Goal: Information Seeking & Learning: Learn about a topic

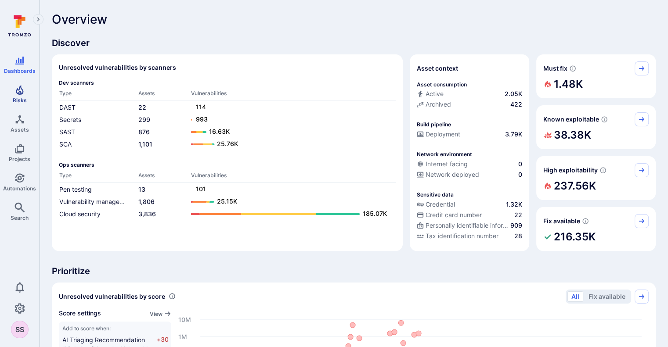
click at [14, 94] on icon "Risks" at bounding box center [19, 90] width 11 height 11
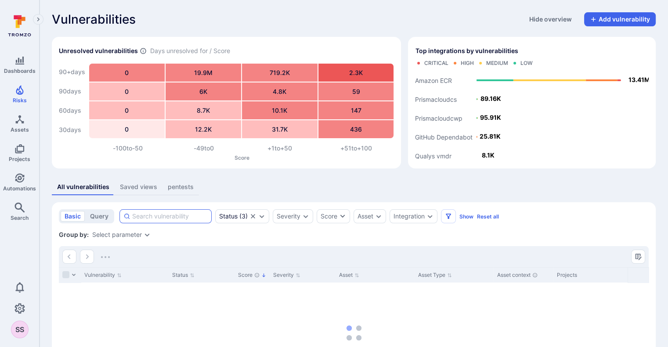
click at [191, 213] on input at bounding box center [170, 216] width 76 height 9
paste input "Vulnerable Dependency is in Use."
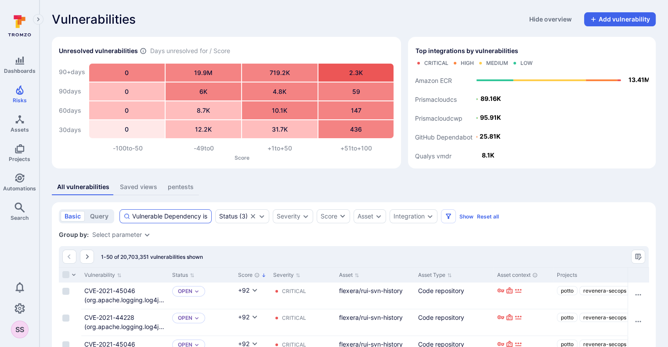
scroll to position [0, 21]
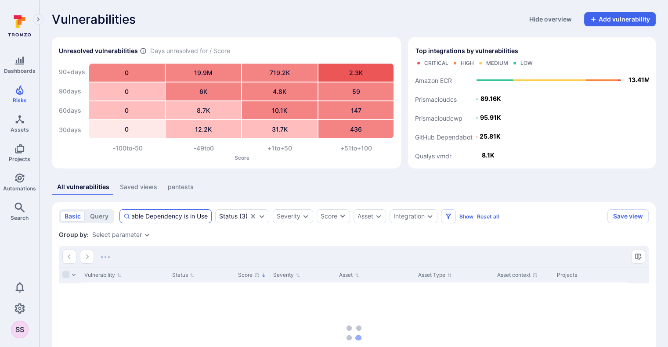
scroll to position [0, 20]
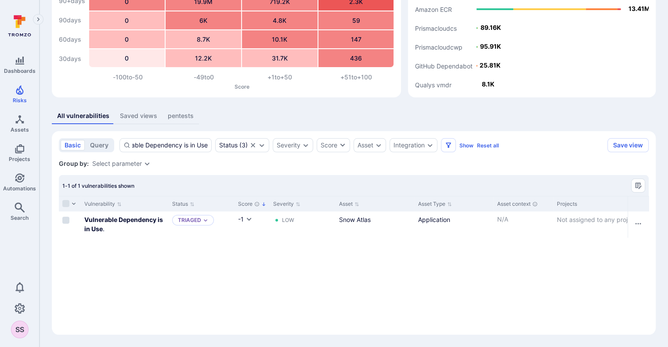
scroll to position [71, 0]
type input "Vulnerable Dependency is in Use"
click at [129, 221] on b "Vulnerable Dependency is in Use" at bounding box center [123, 225] width 79 height 17
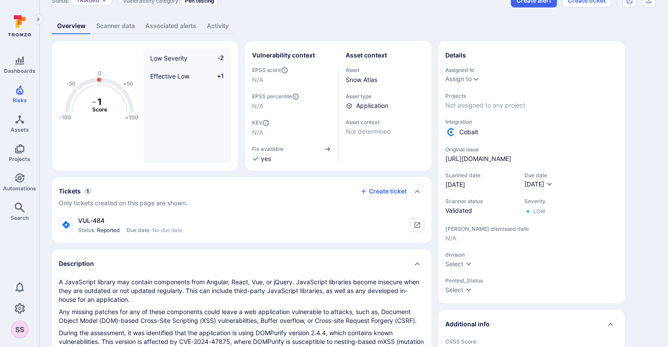
scroll to position [40, 0]
click at [423, 227] on button "tickets card" at bounding box center [417, 225] width 14 height 14
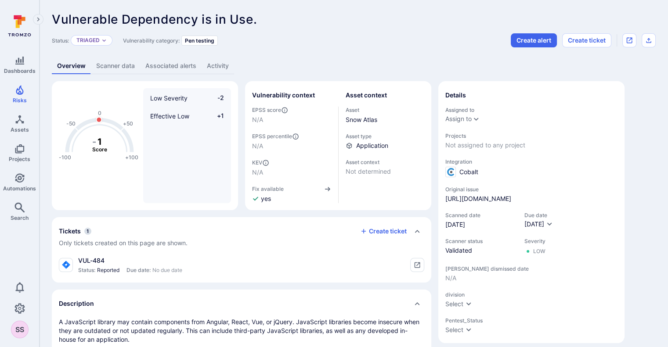
click at [81, 26] on span "Vulnerable Dependency is in Use." at bounding box center [154, 19] width 205 height 15
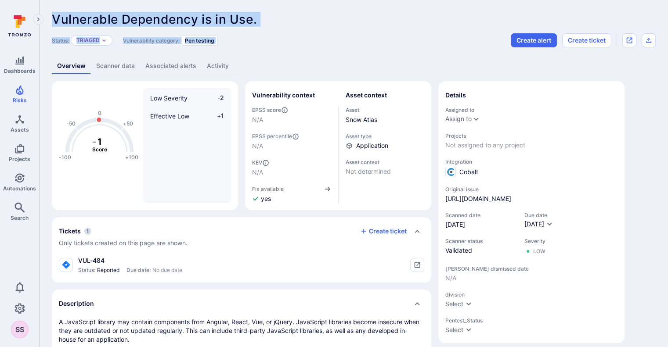
drag, startPoint x: 81, startPoint y: 26, endPoint x: 255, endPoint y: 30, distance: 174.4
click at [255, 30] on header "Vulnerable Dependency is in Use. ... Show more Status: Triaged Vulnerability ca…" at bounding box center [354, 29] width 604 height 35
click at [252, 18] on span "Vulnerable Dependency is in Use." at bounding box center [154, 19] width 205 height 15
drag, startPoint x: 253, startPoint y: 20, endPoint x: 53, endPoint y: 20, distance: 199.8
click at [53, 20] on span "Vulnerable Dependency is in Use." at bounding box center [154, 19] width 205 height 15
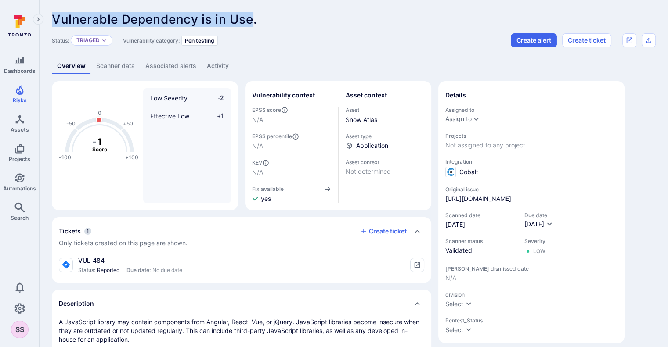
copy span "Vulnerable Dependency is in Use"
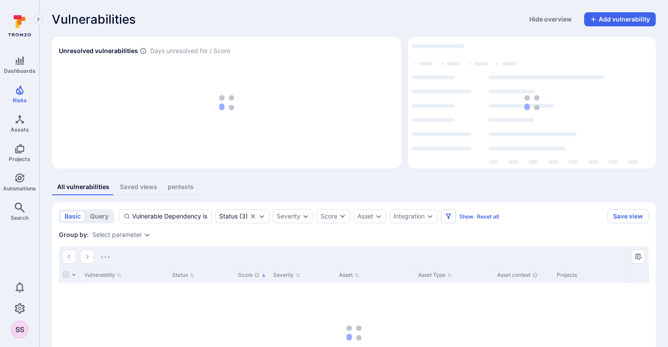
scroll to position [71, 0]
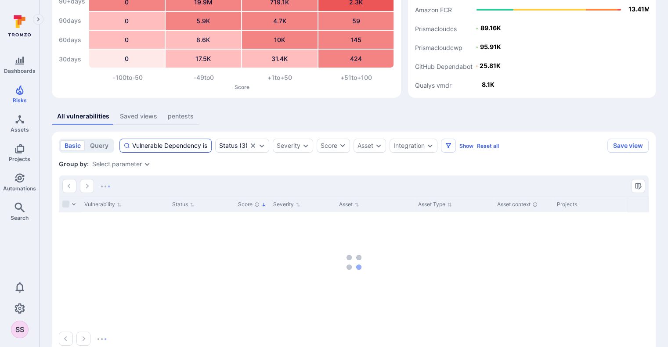
click at [173, 145] on input "Vulnerable Dependency is in Use" at bounding box center [170, 145] width 76 height 9
paste input "Information Disclosure via Error Messages"
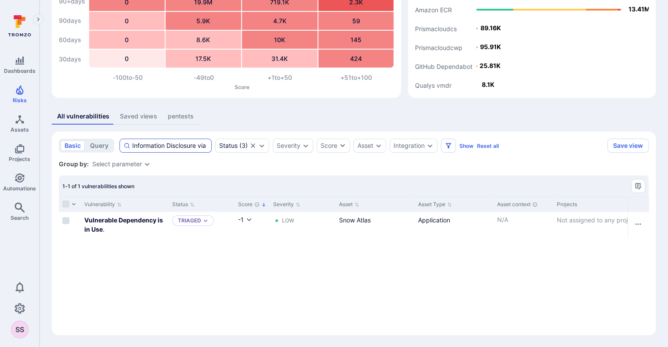
scroll to position [0, 46]
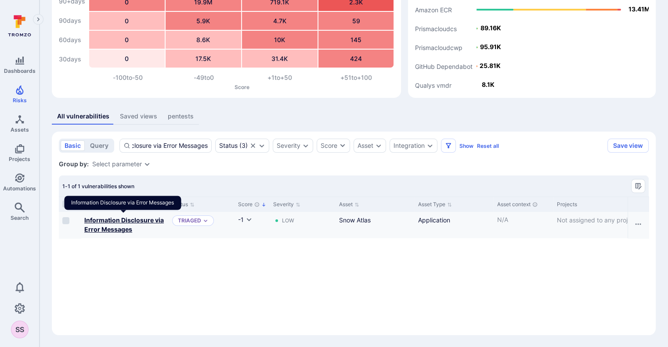
type input "Information Disclosure via Error Messages"
click at [126, 226] on b "Information Disclosure via Error Messages" at bounding box center [123, 225] width 79 height 17
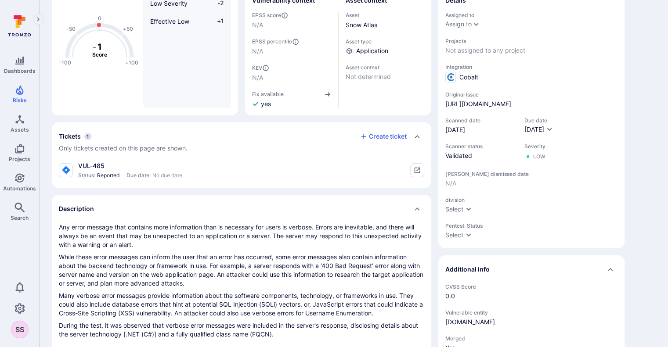
scroll to position [98, 0]
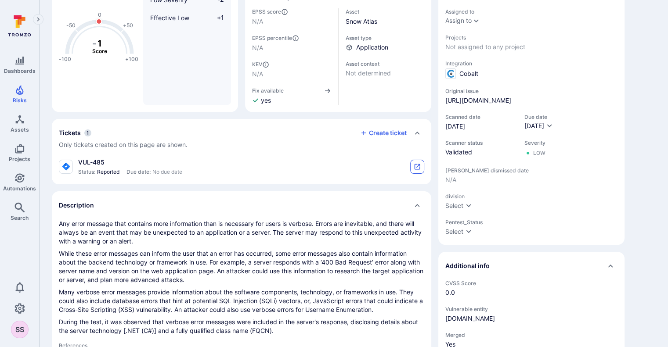
click at [412, 167] on button "tickets card" at bounding box center [417, 167] width 14 height 14
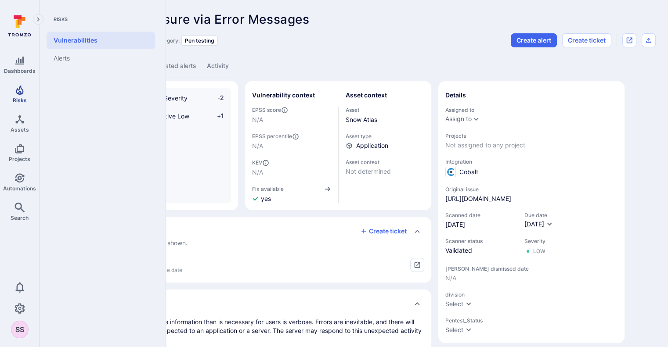
click at [18, 89] on icon "Risks" at bounding box center [19, 90] width 7 height 10
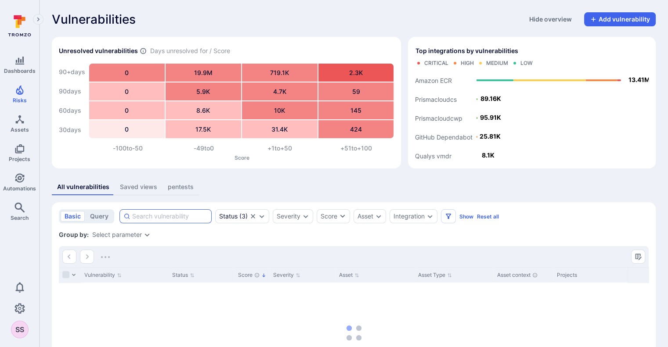
click at [188, 216] on input at bounding box center [170, 216] width 76 height 9
paste input "Insufficient HTTP Strict Transport Security (HSTS) Duration"
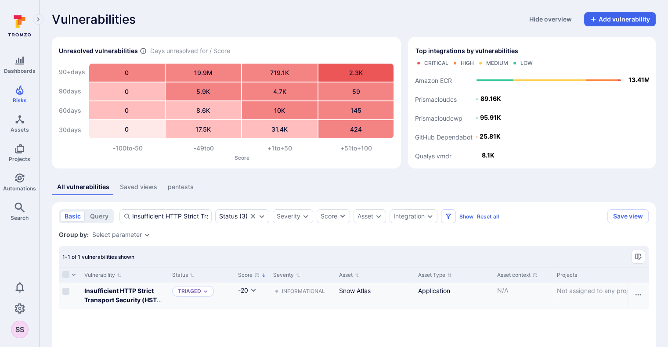
type input "Insufficient HTTP Strict Transport Security (HSTS) Duration"
click at [109, 303] on b "Insufficient HTTP Strict Transport Security (HSTS) Duration" at bounding box center [123, 300] width 79 height 26
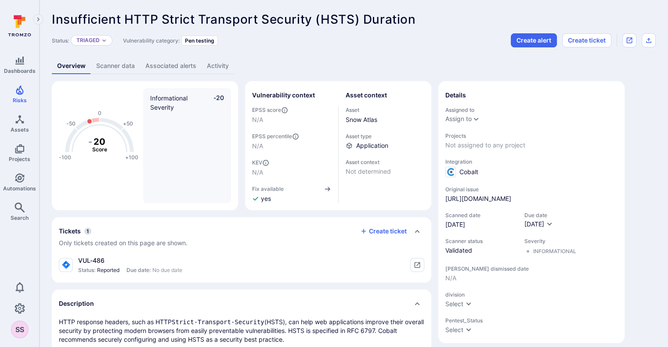
click at [250, 17] on span "Insufficient HTTP Strict Transport Security (HSTS) Duration" at bounding box center [234, 19] width 364 height 15
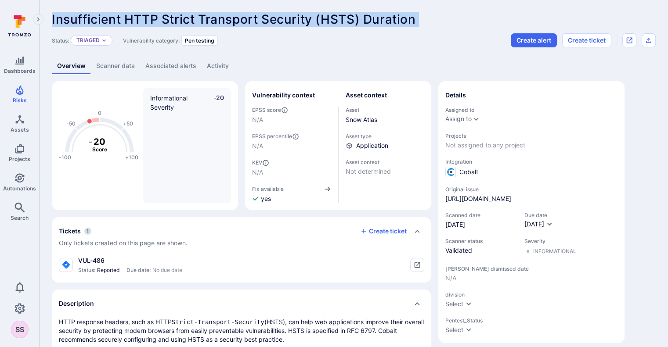
click at [250, 17] on span "Insufficient HTTP Strict Transport Security (HSTS) Duration" at bounding box center [234, 19] width 364 height 15
copy span "Insufficient HTTP Strict Transport Security (HSTS) Duration ... Show more"
click at [419, 263] on icon "tickets card" at bounding box center [418, 266] width 6 height 6
click at [412, 265] on button "tickets card" at bounding box center [417, 265] width 14 height 14
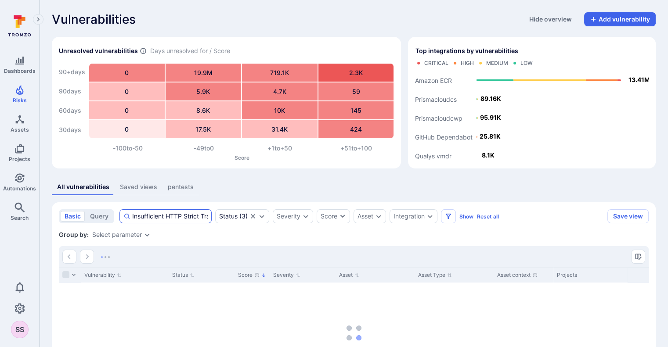
click at [181, 213] on input "Insufficient HTTP Strict Transport Security (HSTS) Duration" at bounding box center [170, 216] width 76 height 9
paste input "SSRF on SaaS conectors"
type input "SSRF on SaaS conectors"
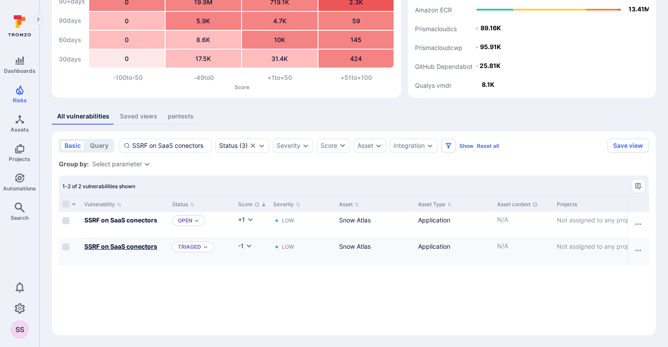
click at [138, 247] on b "SSRF on SaaS conectors" at bounding box center [120, 246] width 73 height 7
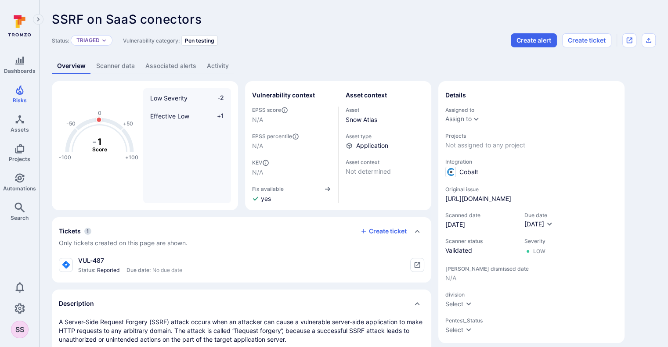
scroll to position [52, 0]
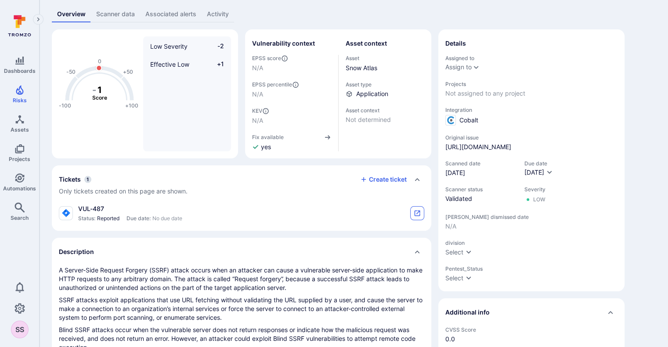
click at [421, 213] on button "tickets card" at bounding box center [417, 213] width 14 height 14
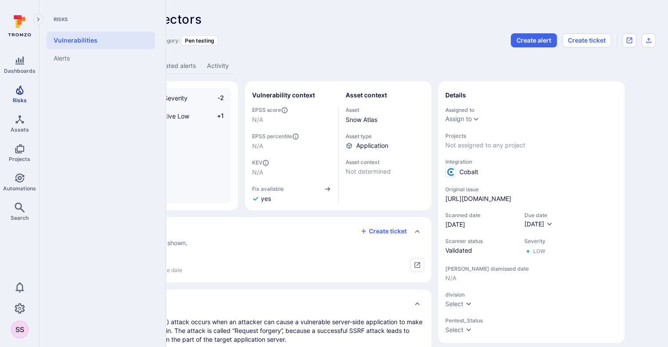
click at [18, 96] on link "Risks" at bounding box center [19, 94] width 39 height 26
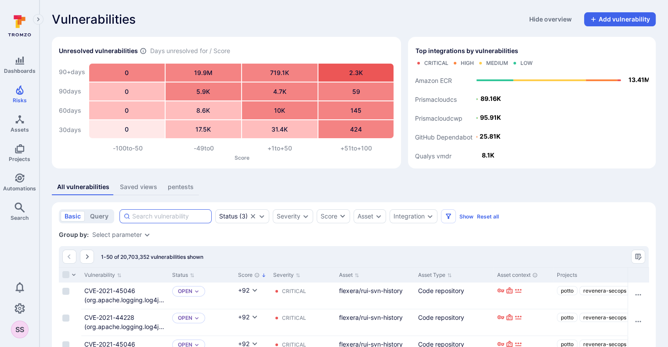
click at [169, 213] on input at bounding box center [170, 216] width 76 height 9
paste input "Use of Weak Hashing Algorithm (RSA+SHA-1) in TLS 1.2"
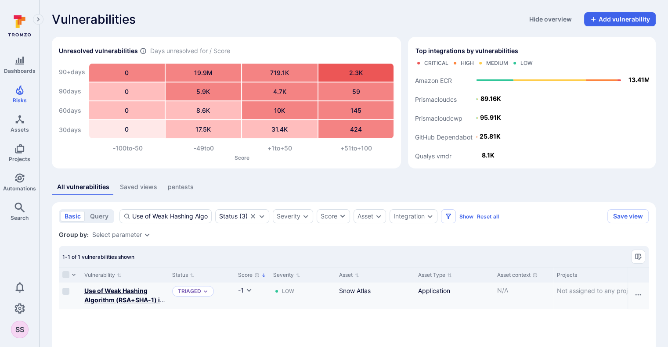
type input "Use of Weak Hashing Algorithm (RSA+SHA-1) in TLS 1.2"
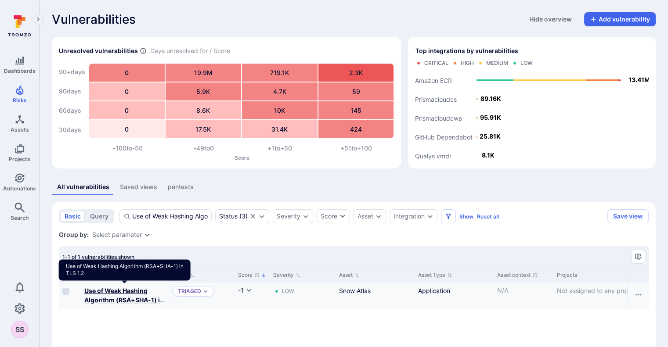
click at [133, 298] on b "Use of Weak Hashing Algorithm (RSA+SHA-1) in TLS 1.2" at bounding box center [124, 300] width 81 height 26
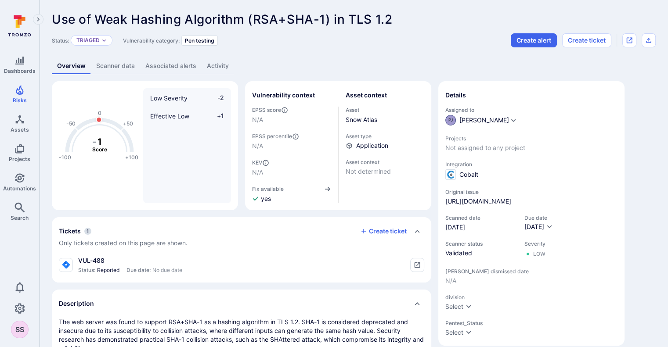
scroll to position [32, 0]
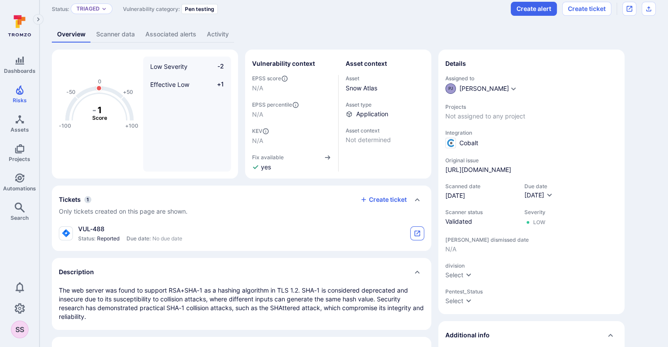
click at [414, 233] on icon "tickets card" at bounding box center [417, 233] width 7 height 7
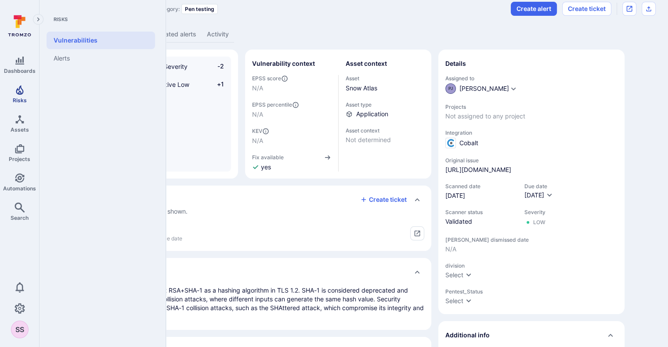
click at [19, 93] on icon "Risks" at bounding box center [19, 90] width 11 height 11
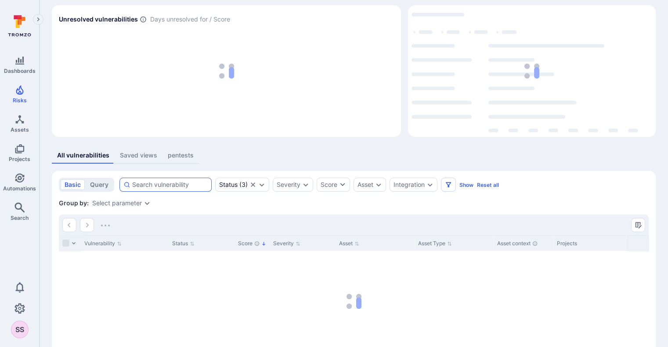
click at [154, 178] on div at bounding box center [165, 185] width 92 height 14
click at [154, 181] on input at bounding box center [170, 185] width 76 height 9
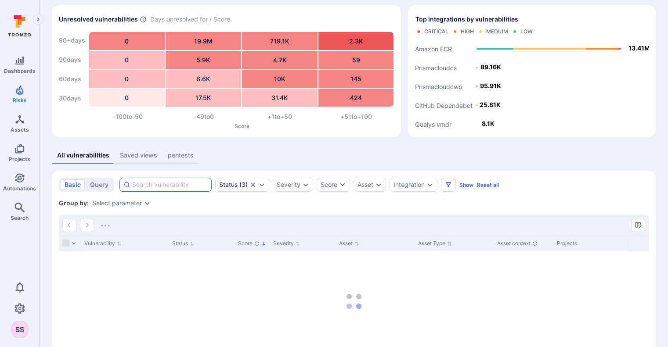
paste input "Lack of Rate Limit - Storyboard creation"
type input "Lack of Rate Limit - Storyboard creation"
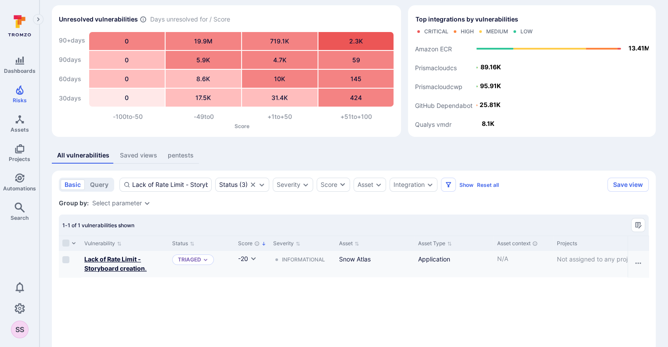
click at [126, 261] on b "Lack of Rate Limit - Storyboard creation" at bounding box center [114, 264] width 61 height 17
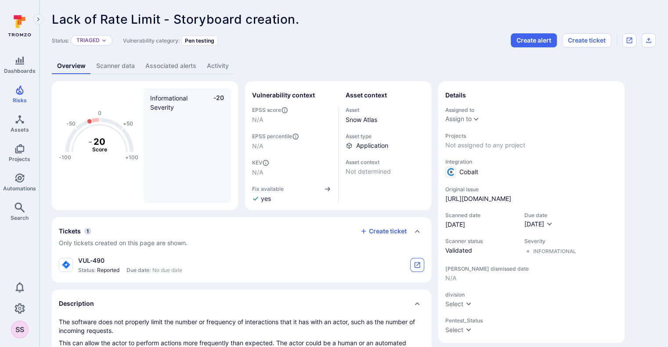
click at [419, 268] on icon "tickets card" at bounding box center [418, 266] width 6 height 6
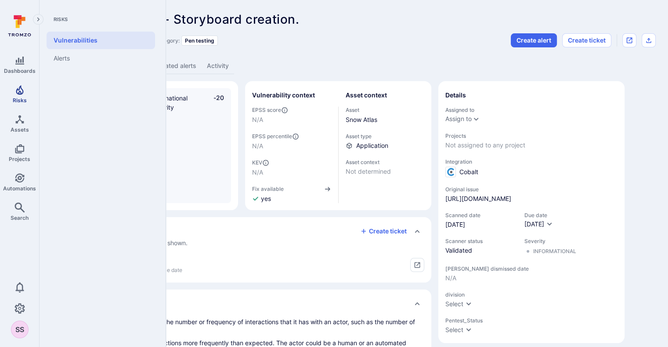
click at [22, 87] on icon "Risks" at bounding box center [19, 90] width 11 height 11
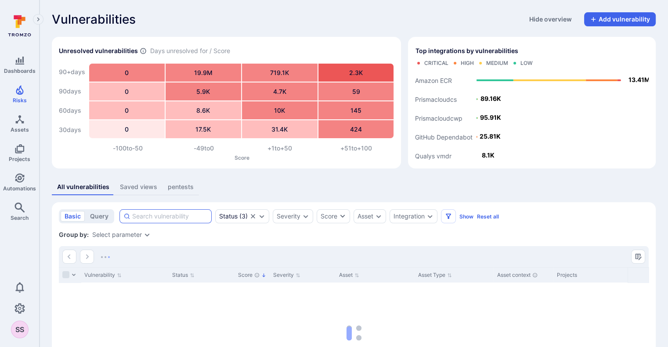
click at [190, 218] on input at bounding box center [170, 216] width 76 height 9
paste input "Sensitive Data Stored in Browser's Local Storage"
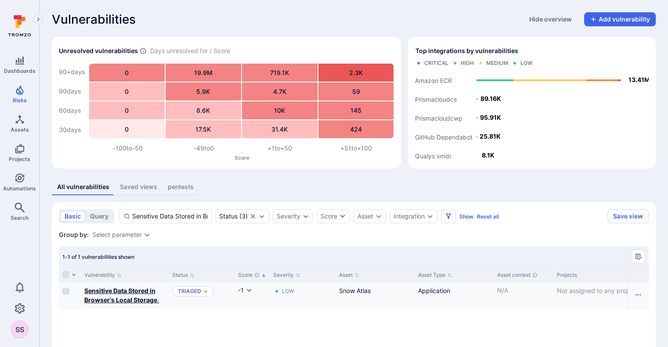
type input "Sensitive Data Stored in Browser's Local Storage"
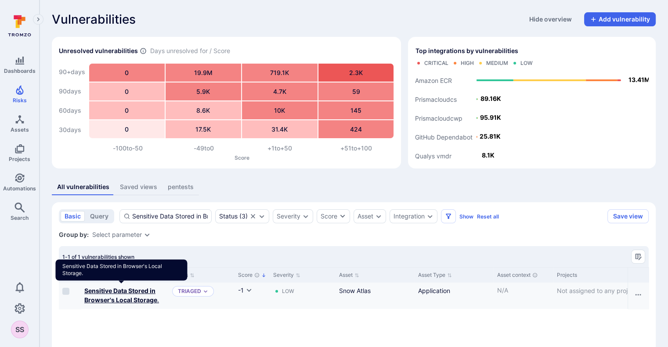
click at [139, 301] on b "Sensitive Data Stored in Browser's Local Storage" at bounding box center [120, 295] width 73 height 17
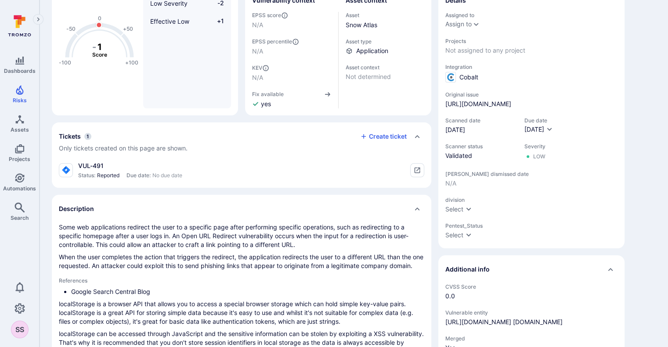
scroll to position [97, 0]
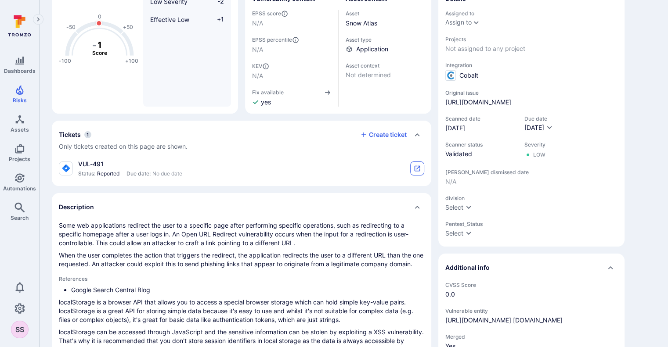
click at [420, 170] on icon "tickets card" at bounding box center [417, 168] width 7 height 7
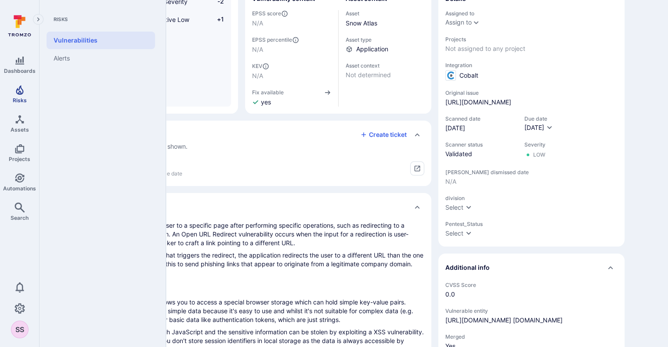
click at [23, 91] on icon "Risks" at bounding box center [19, 90] width 11 height 11
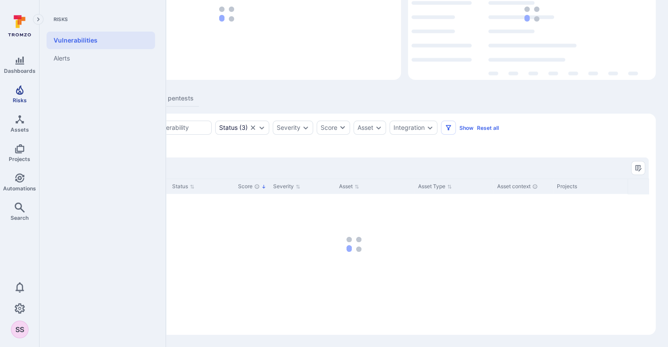
scroll to position [88, 0]
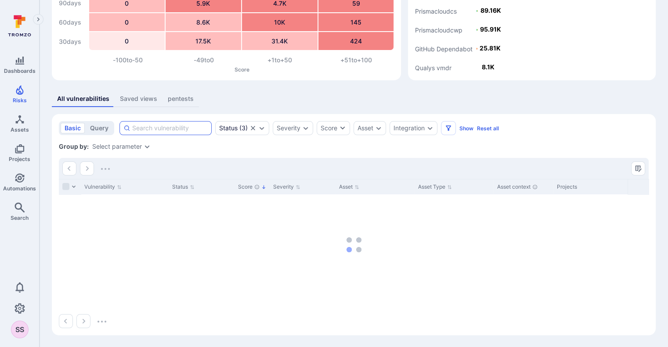
click at [169, 130] on input at bounding box center [170, 128] width 76 height 9
paste input "User Enumeration on Login"
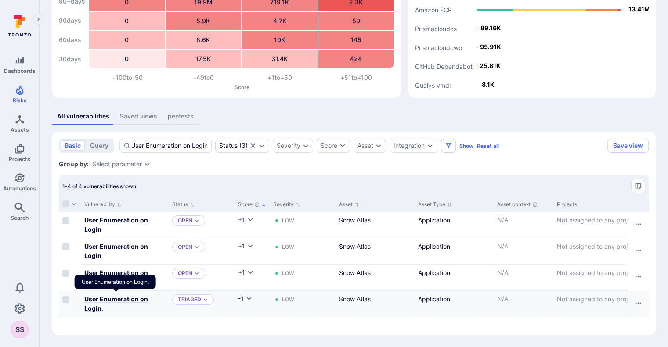
type input "User Enumeration on Login"
click at [112, 297] on b "User Enumeration on Login" at bounding box center [116, 304] width 64 height 17
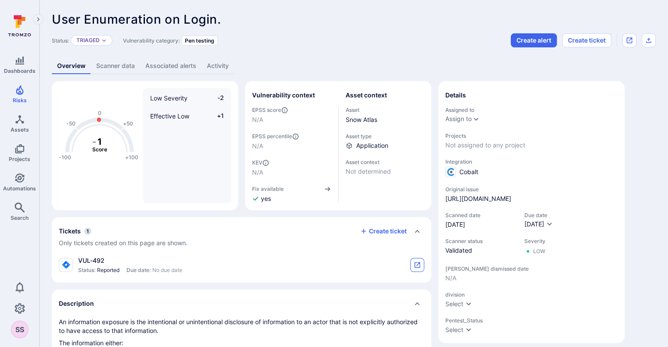
click at [414, 268] on button "tickets card" at bounding box center [417, 265] width 14 height 14
drag, startPoint x: 250, startPoint y: 202, endPoint x: 18, endPoint y: 98, distance: 254.6
click at [18, 98] on span "Risks" at bounding box center [20, 100] width 14 height 7
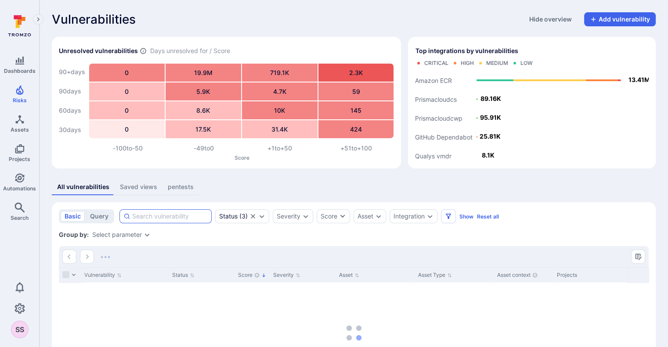
click at [181, 220] on input at bounding box center [170, 216] width 76 height 9
paste input "Access Token in URL"
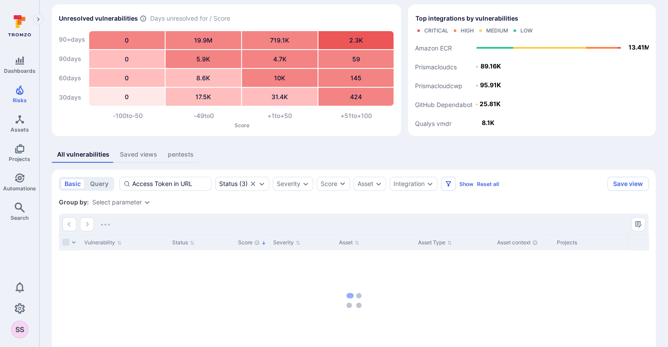
scroll to position [33, 0]
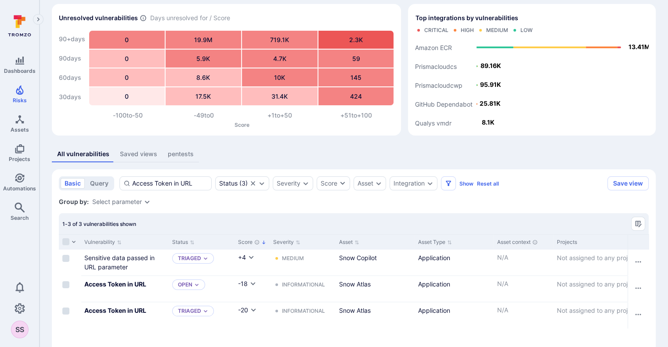
type input "Access Token in URL"
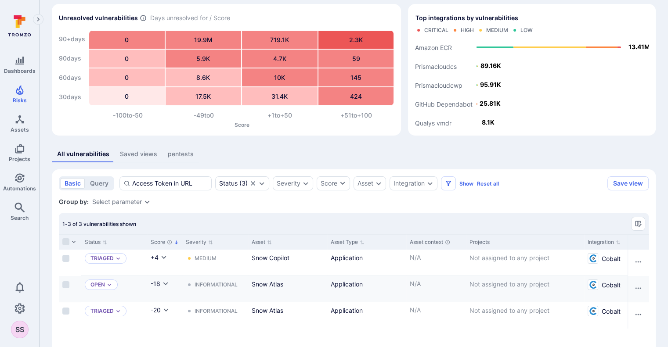
scroll to position [0, 0]
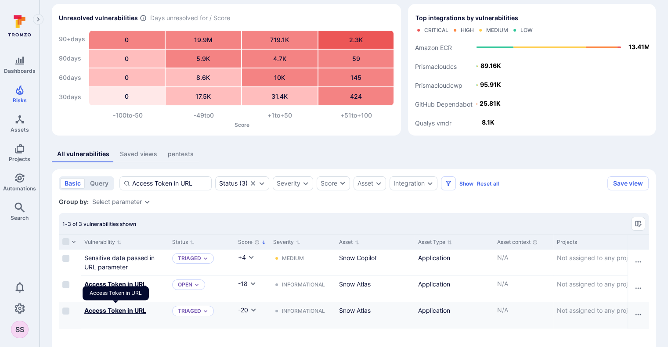
click at [135, 311] on b "Access Token in URL" at bounding box center [115, 310] width 62 height 7
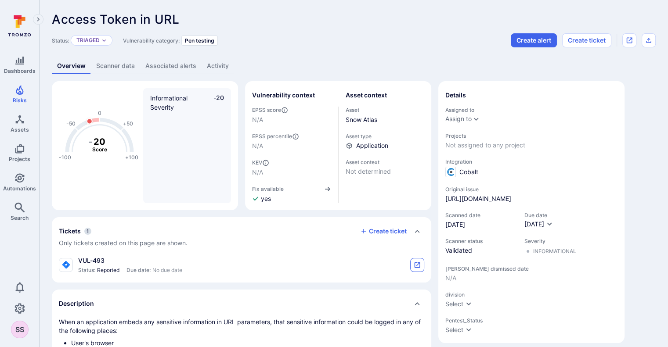
click at [419, 267] on icon "tickets card" at bounding box center [417, 265] width 7 height 7
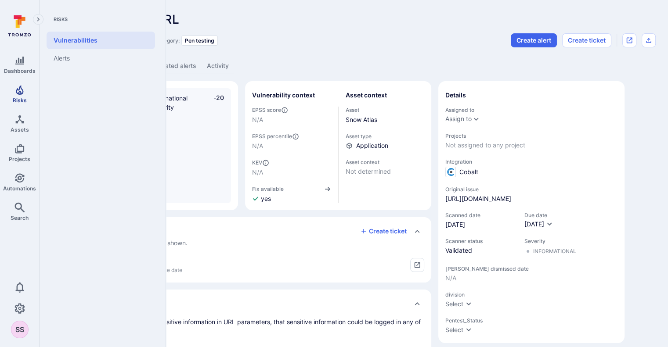
click at [25, 93] on link "Risks" at bounding box center [19, 94] width 39 height 26
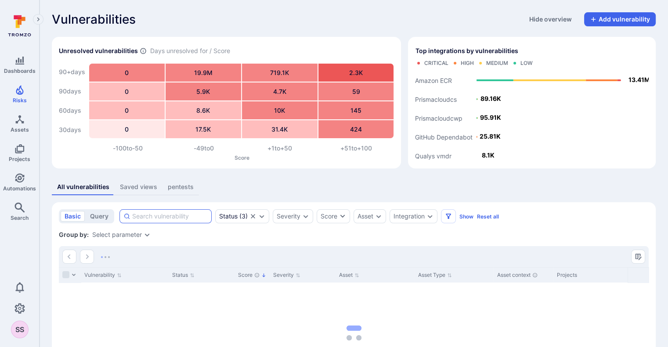
click at [171, 213] on input at bounding box center [170, 216] width 76 height 9
paste input "Self XSS in Add Agreement Type page"
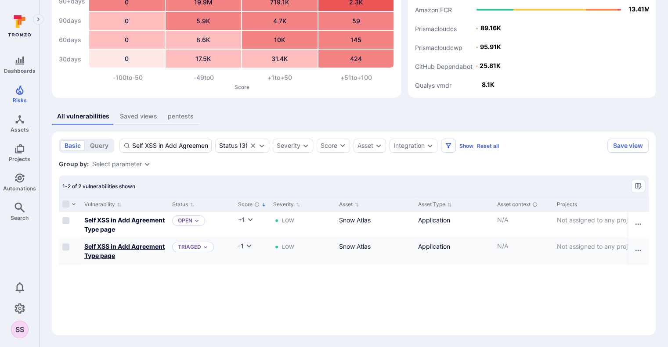
type input "Self XSS in Add Agreement Type page"
click at [108, 253] on b "Self XSS in Add Agreement Type page" at bounding box center [124, 251] width 80 height 17
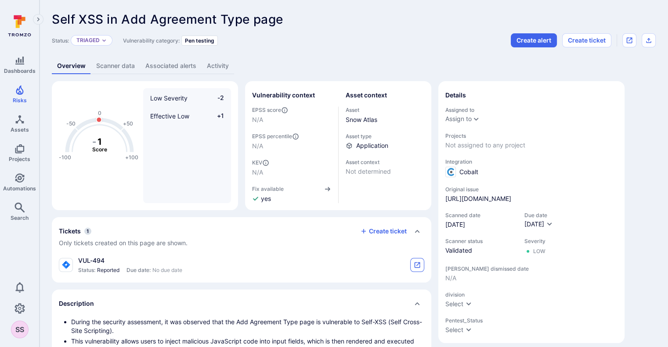
click at [415, 262] on icon "tickets card" at bounding box center [417, 265] width 7 height 7
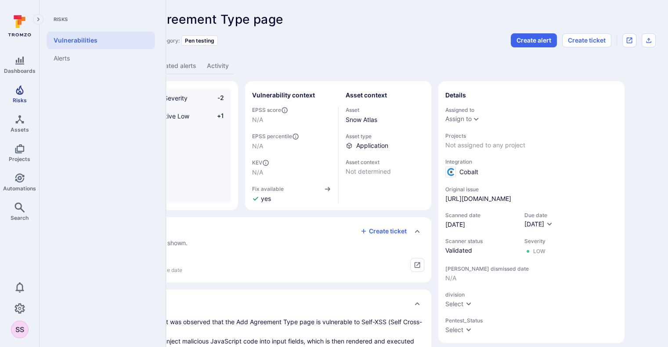
click at [22, 96] on link "Risks" at bounding box center [19, 94] width 39 height 26
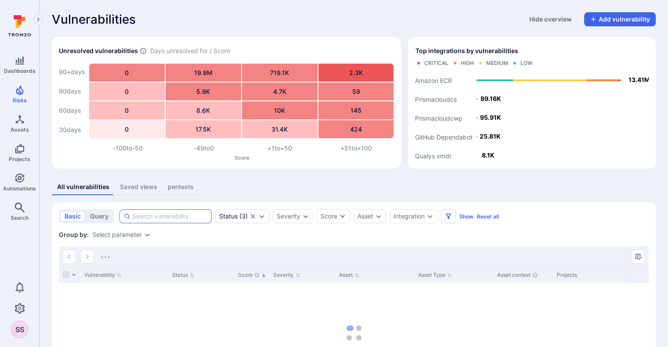
click at [163, 220] on input at bounding box center [170, 216] width 76 height 9
paste input "Unrestricted File Upload on Agreement-> Document using .SVG File Format"
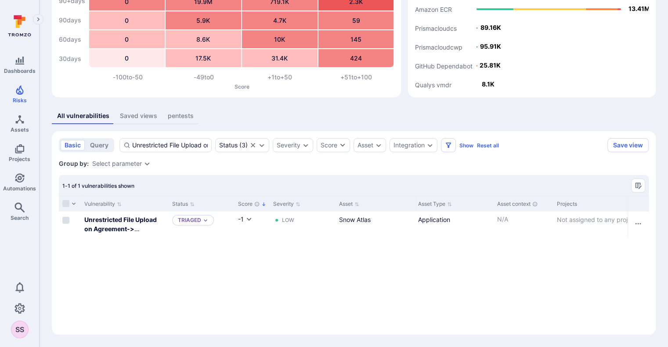
scroll to position [71, 0]
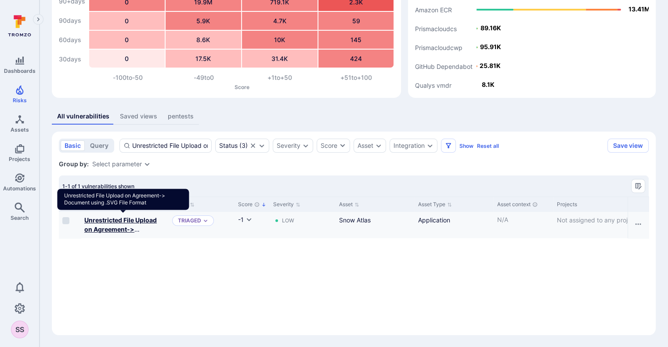
type input "Unrestricted File Upload on Agreement-> Document using .SVG File Format"
click at [116, 221] on b "Unrestricted File Upload on Agreement-> Document using .SVG File Format" at bounding box center [122, 234] width 77 height 35
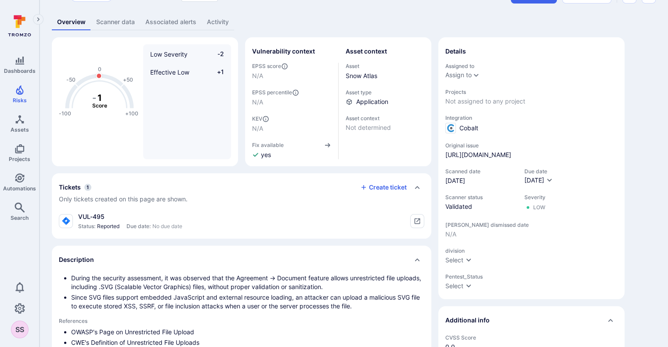
scroll to position [45, 0]
click at [419, 221] on icon "tickets card" at bounding box center [417, 220] width 7 height 7
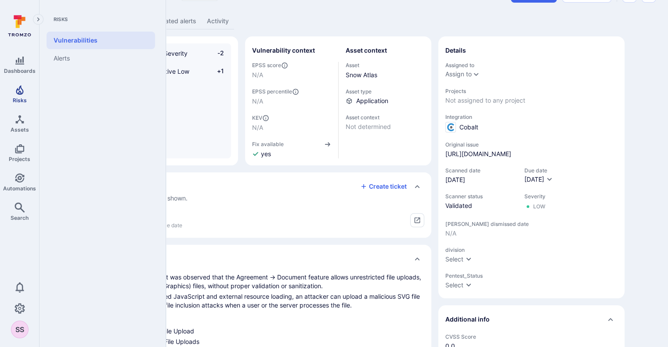
click at [16, 98] on span "Risks" at bounding box center [20, 100] width 14 height 7
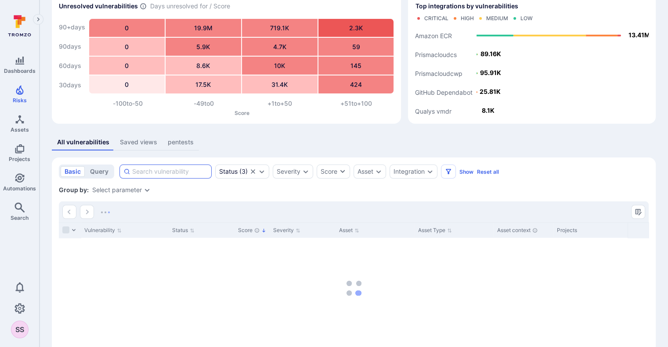
click at [186, 175] on input at bounding box center [170, 171] width 76 height 9
paste input "Forgot Password Token is not Invalidated after multiple use."
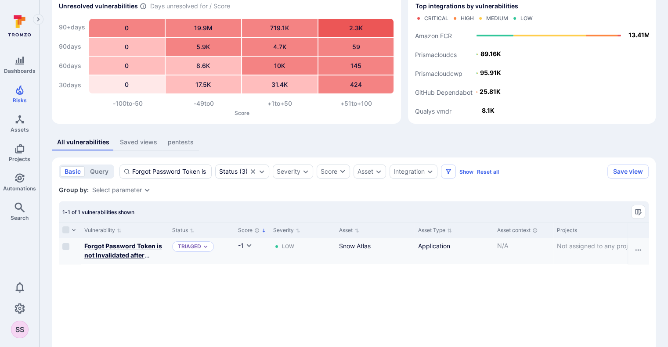
type input "Forgot Password Token is not Invalidated after multiple use"
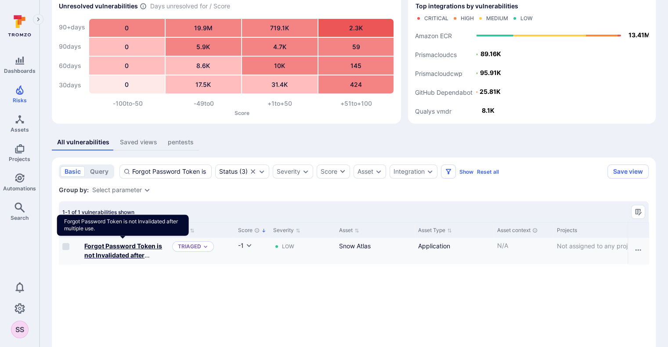
click at [130, 256] on b "Forgot Password Token is not Invalidated after multiple use" at bounding box center [123, 255] width 78 height 26
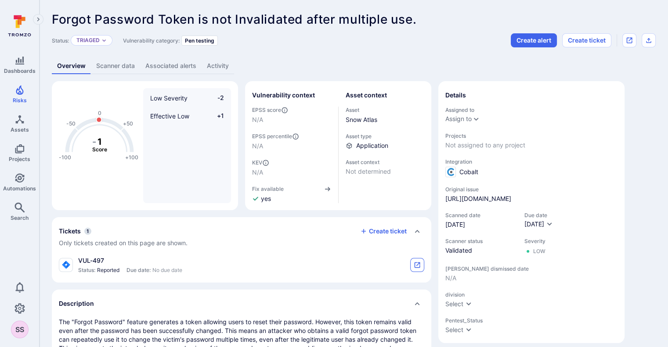
click at [414, 268] on icon "tickets card" at bounding box center [417, 265] width 7 height 7
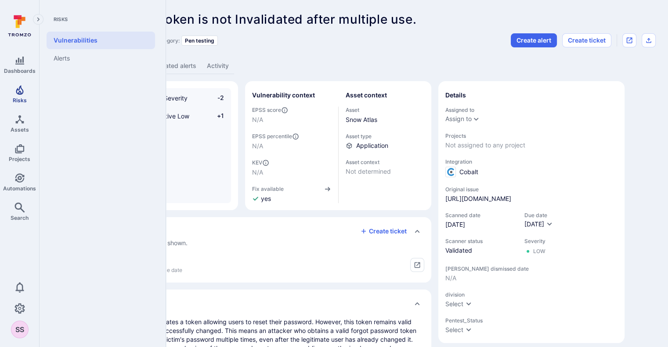
click at [23, 92] on icon "Risks" at bounding box center [19, 90] width 7 height 10
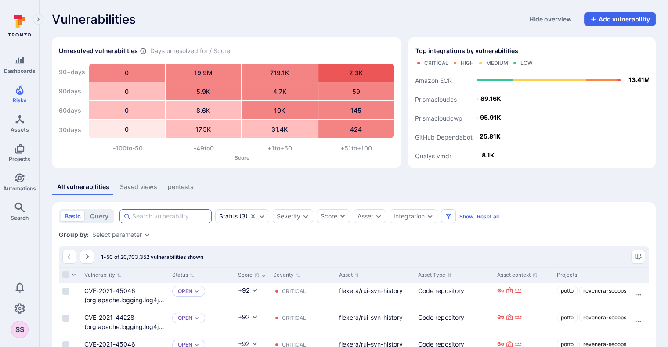
click at [185, 214] on input at bounding box center [170, 216] width 76 height 9
paste input "New Password can be same as Current/Old password"
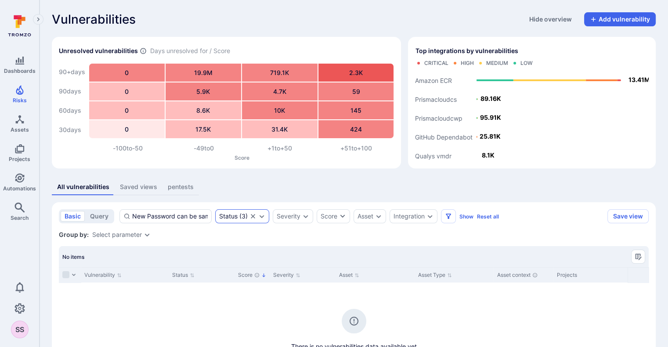
type input "New Password can be same as Current/Old password"
click at [225, 214] on div "Status" at bounding box center [228, 216] width 18 height 7
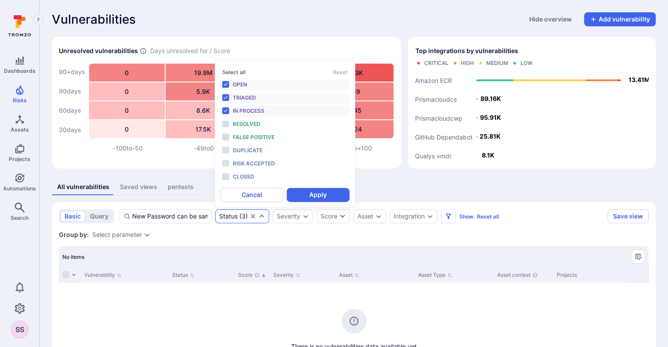
scroll to position [7, 0]
click at [237, 68] on div "Select all Reset Open Triaged In process Resolved False positive Duplicate Risk…" at bounding box center [284, 123] width 129 height 117
click at [238, 70] on button "Select all" at bounding box center [233, 72] width 23 height 7
click at [317, 198] on button "Apply" at bounding box center [318, 195] width 63 height 14
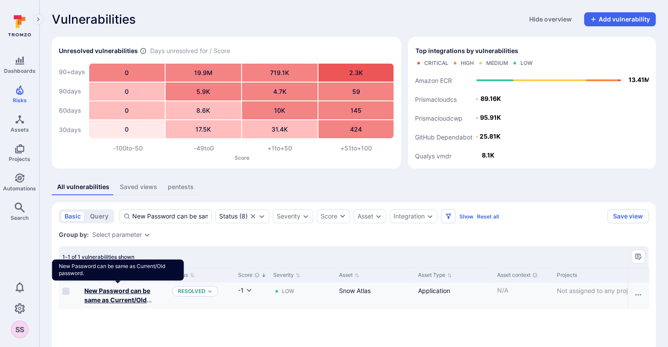
click at [141, 298] on b "New Password can be same as Current/Old password" at bounding box center [118, 300] width 68 height 26
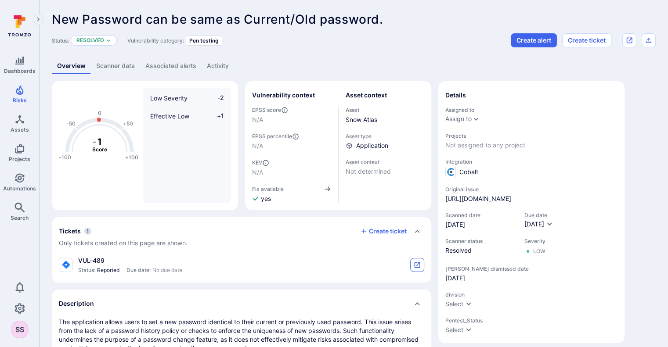
click at [417, 264] on icon "tickets card" at bounding box center [417, 265] width 7 height 7
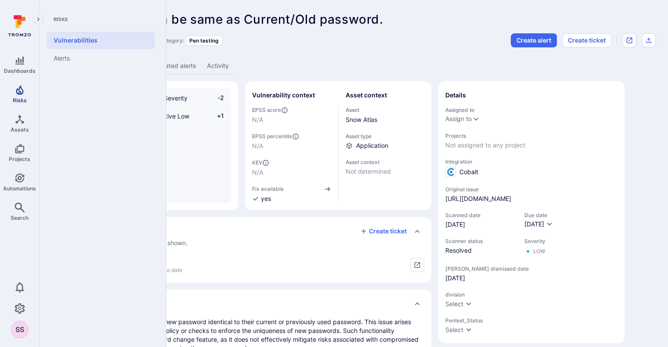
click at [31, 96] on link "Risks" at bounding box center [19, 94] width 39 height 26
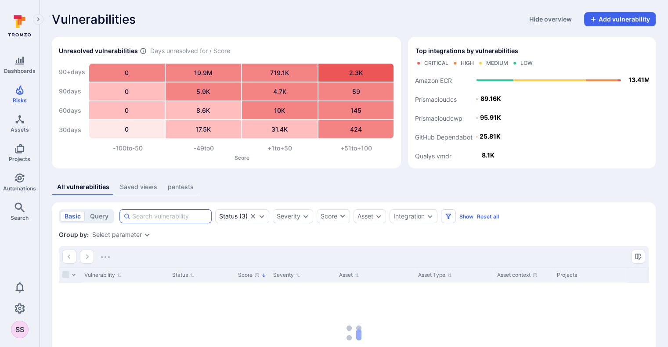
click at [191, 218] on input at bounding box center [170, 216] width 76 height 9
paste input "Content Spoofing in List Vendor Applications"
type input "Content Spoofing in List Vendor Applications"
click at [230, 220] on div "Status ( 3 )" at bounding box center [242, 217] width 54 height 14
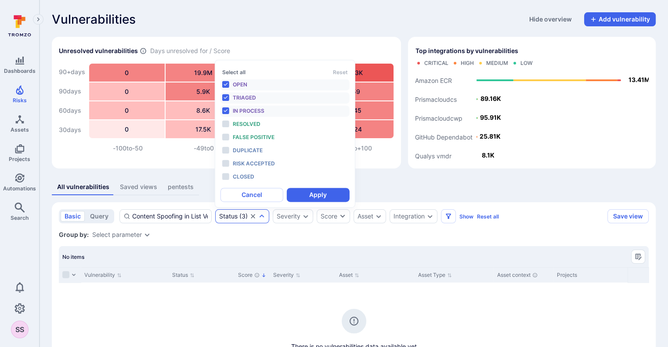
scroll to position [7, 0]
click at [238, 71] on button "Select all" at bounding box center [233, 72] width 23 height 7
click at [314, 190] on button "Apply" at bounding box center [318, 195] width 63 height 14
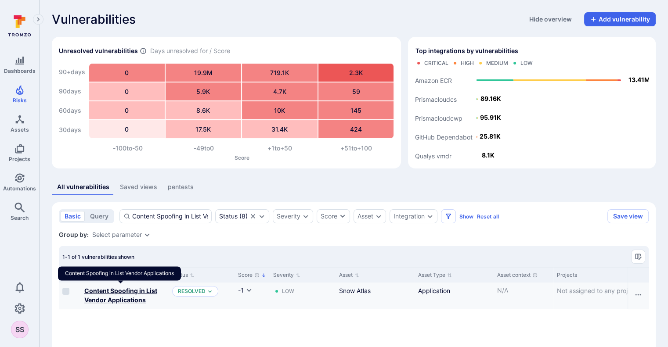
click at [121, 299] on b "Content Spoofing in List Vendor Applications" at bounding box center [120, 295] width 73 height 17
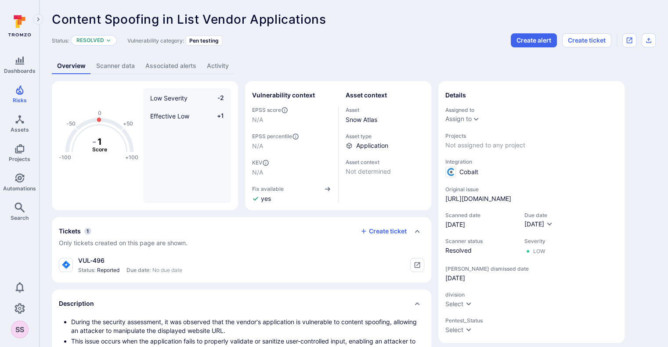
click at [119, 21] on span "Content Spoofing in List Vendor Applications" at bounding box center [189, 19] width 274 height 15
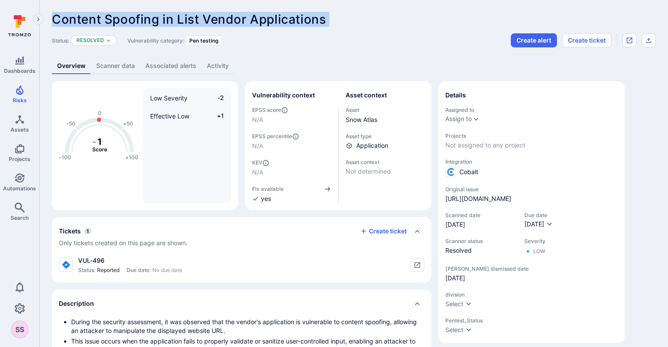
click at [119, 21] on span "Content Spoofing in List Vendor Applications" at bounding box center [189, 19] width 274 height 15
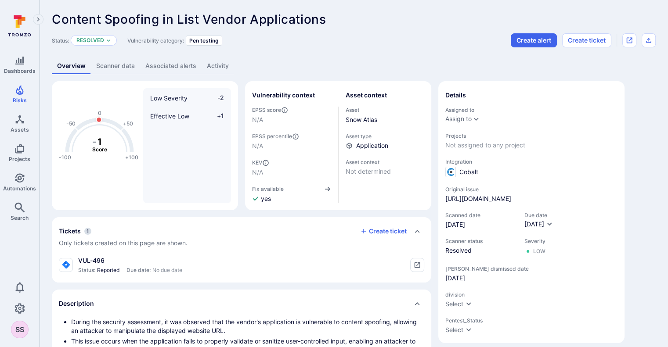
click at [582, 283] on span "[DATE]" at bounding box center [531, 278] width 172 height 9
click at [265, 15] on span "Content Spoofing in List Vendor Applications" at bounding box center [189, 19] width 274 height 15
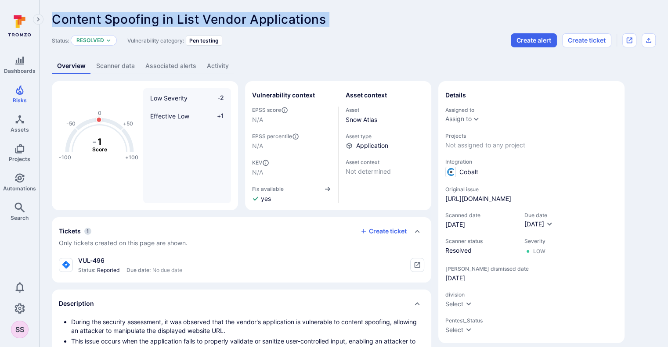
click at [265, 15] on span "Content Spoofing in List Vendor Applications" at bounding box center [189, 19] width 274 height 15
copy span "Content Spoofing in List Vendor Applications ... Show more"
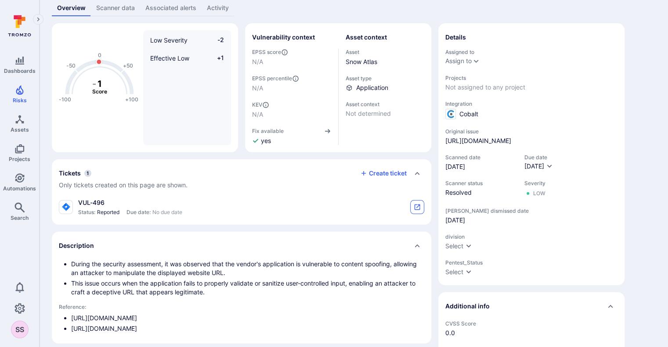
click at [411, 208] on button "tickets card" at bounding box center [417, 207] width 14 height 14
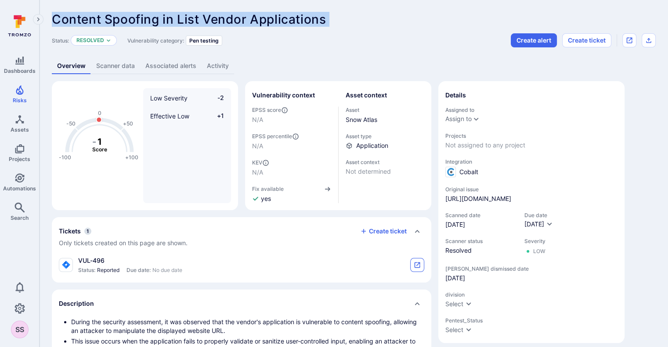
click at [422, 266] on button "tickets card" at bounding box center [417, 265] width 14 height 14
